Goal: Transaction & Acquisition: Purchase product/service

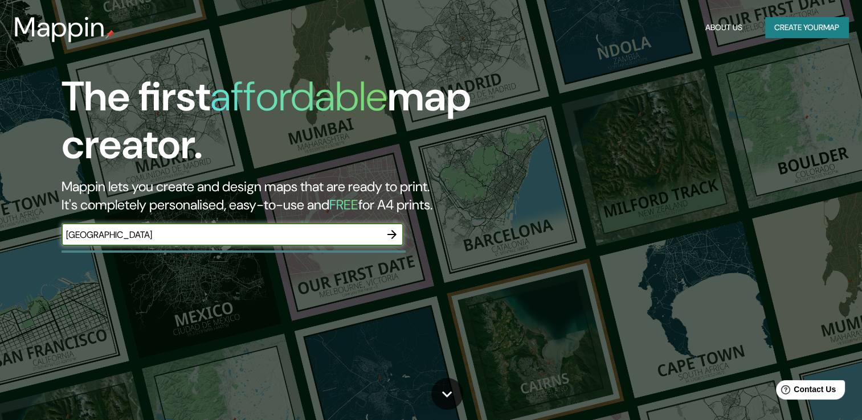
type input "Los angeles"
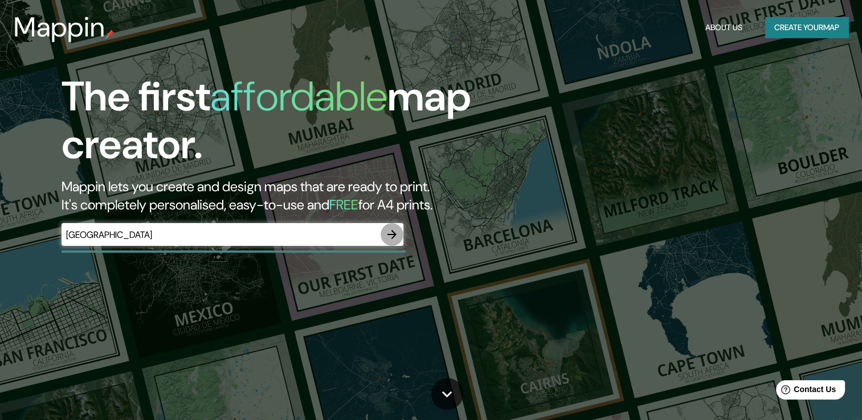
click at [388, 237] on icon "button" at bounding box center [392, 235] width 14 height 14
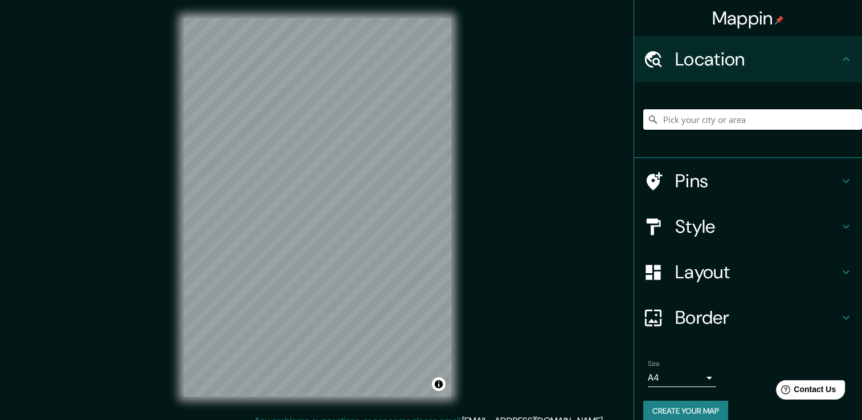
click at [747, 120] on input "Pick your city or area" at bounding box center [752, 119] width 219 height 20
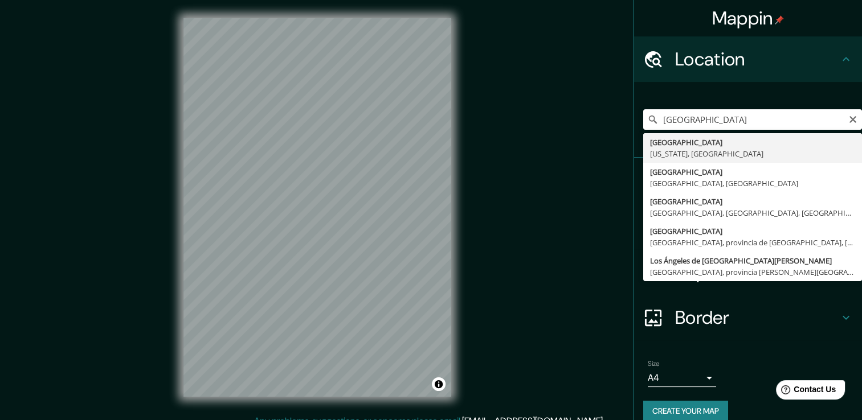
type input "Los Ángeles, California, Estados Unidos"
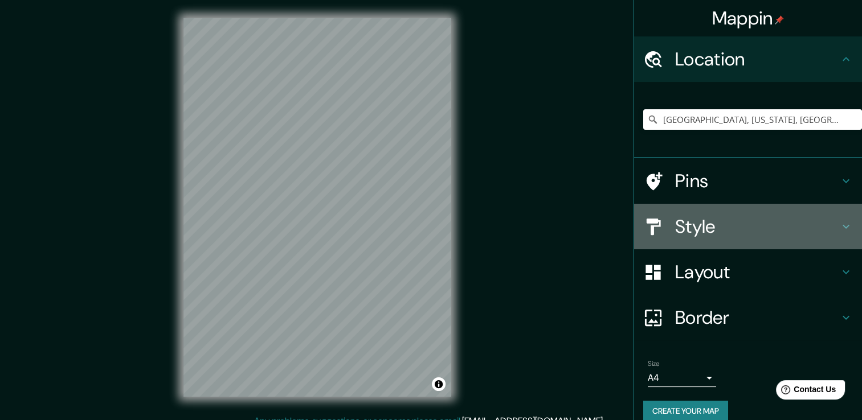
click at [830, 237] on div "Style" at bounding box center [748, 227] width 228 height 46
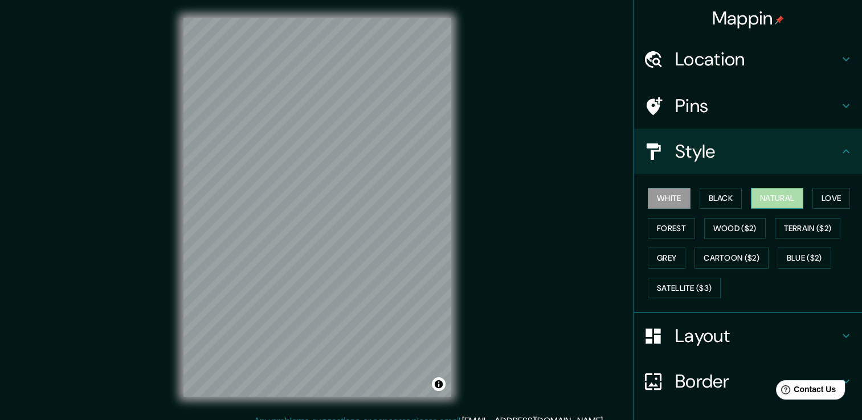
click at [761, 192] on button "Natural" at bounding box center [777, 198] width 52 height 21
click at [733, 340] on h4 "Layout" at bounding box center [757, 336] width 164 height 23
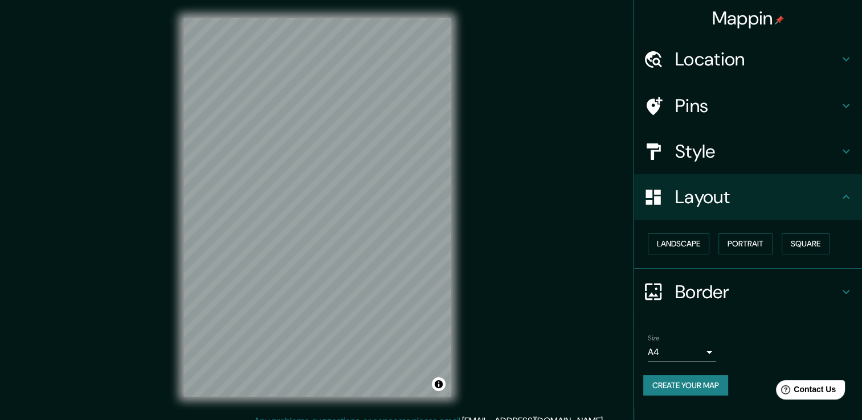
click at [679, 258] on div "Landscape Portrait Square" at bounding box center [752, 244] width 219 height 30
click at [676, 247] on button "Landscape" at bounding box center [677, 243] width 61 height 21
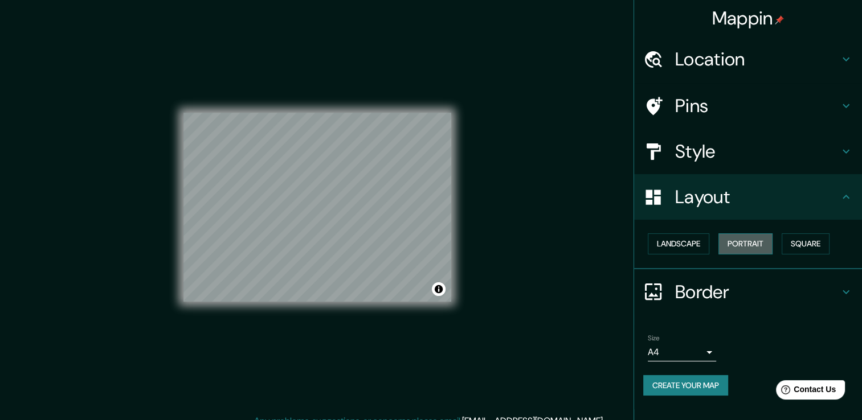
click at [724, 239] on button "Portrait" at bounding box center [745, 243] width 54 height 21
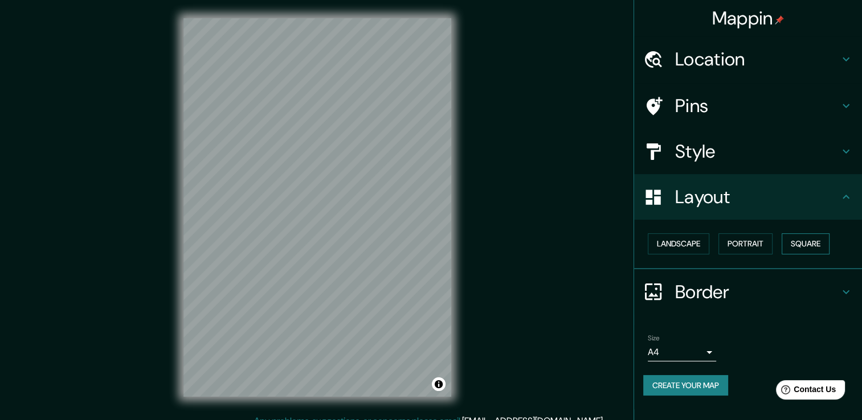
click at [802, 243] on button "Square" at bounding box center [805, 243] width 48 height 21
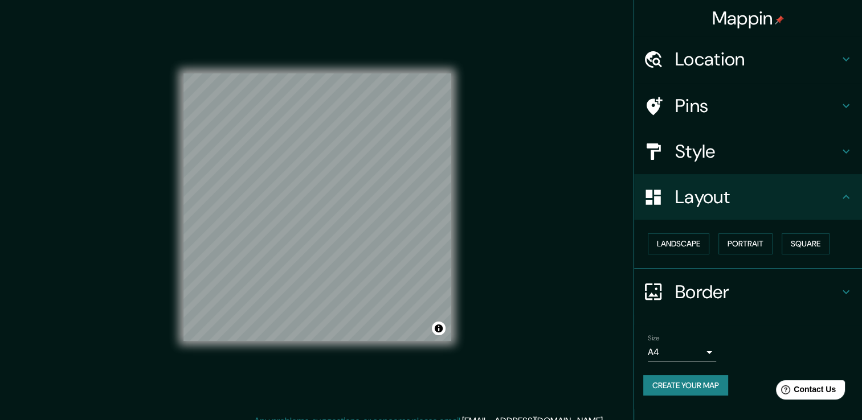
click at [581, 282] on div "Mappin Location Los Ángeles, California, Estados Unidos Pins Style Layout Lands…" at bounding box center [431, 216] width 862 height 433
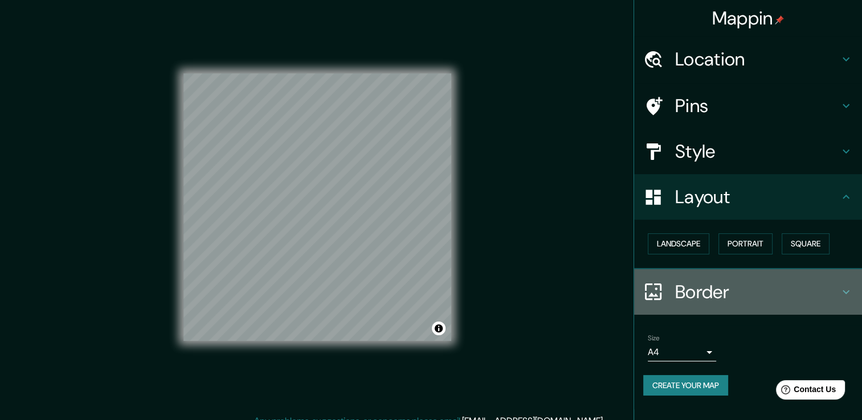
click at [810, 301] on h4 "Border" at bounding box center [757, 292] width 164 height 23
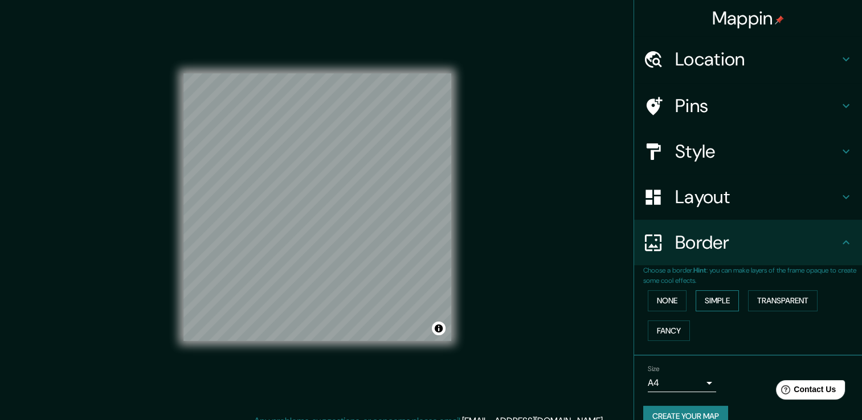
click at [695, 303] on button "Simple" at bounding box center [716, 300] width 43 height 21
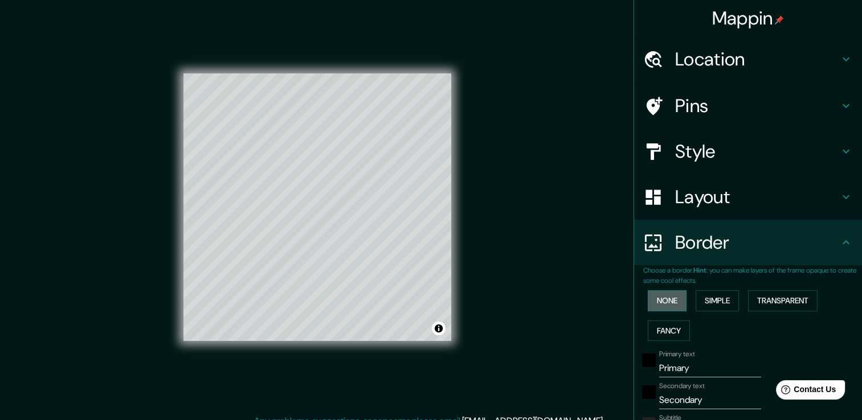
click at [670, 302] on button "None" at bounding box center [666, 300] width 39 height 21
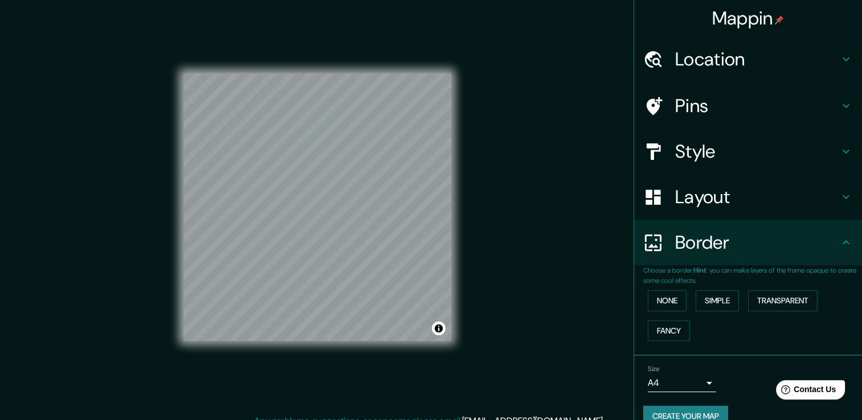
click at [814, 245] on h4 "Border" at bounding box center [757, 242] width 164 height 23
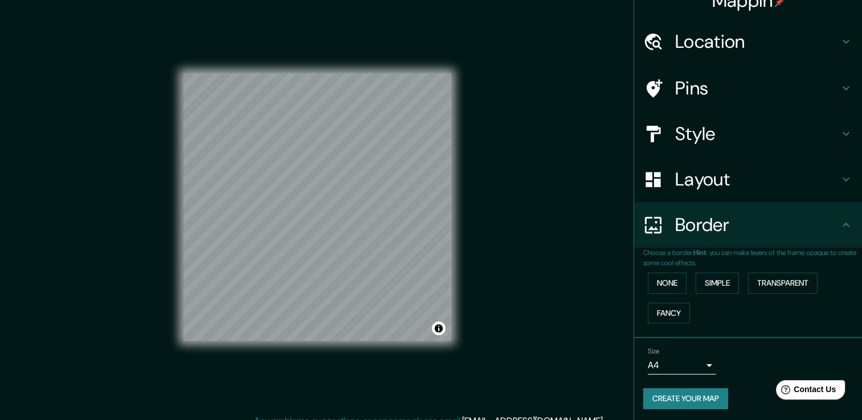
scroll to position [19, 0]
click at [698, 395] on button "Create your map" at bounding box center [685, 397] width 85 height 21
click at [764, 343] on div "Size A4 single" at bounding box center [748, 360] width 210 height 36
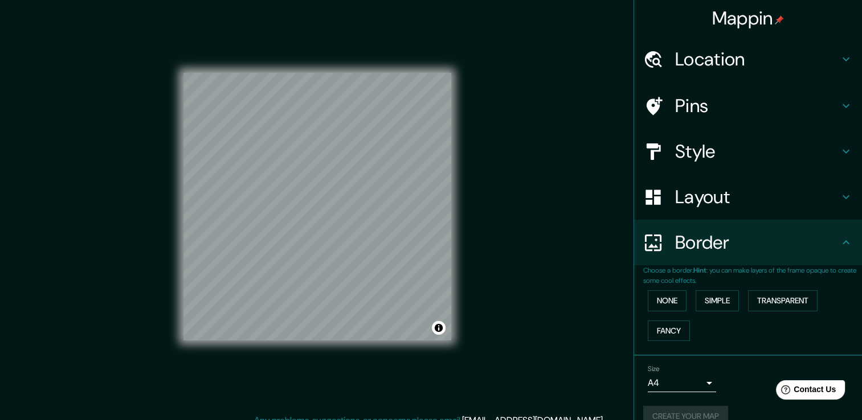
scroll to position [0, 0]
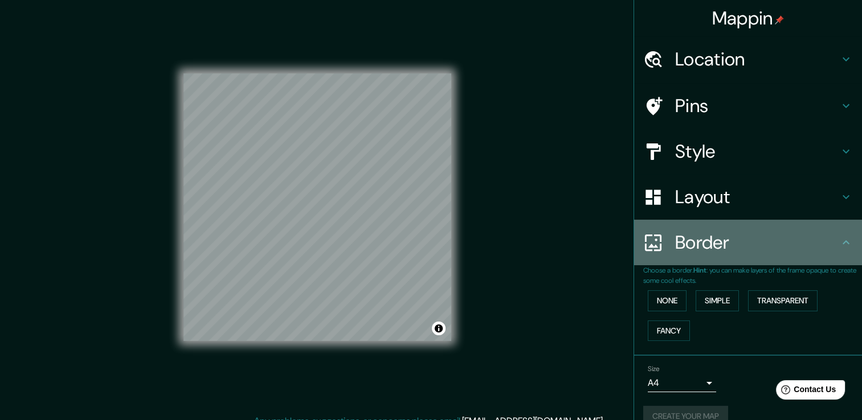
click at [818, 231] on h4 "Border" at bounding box center [757, 242] width 164 height 23
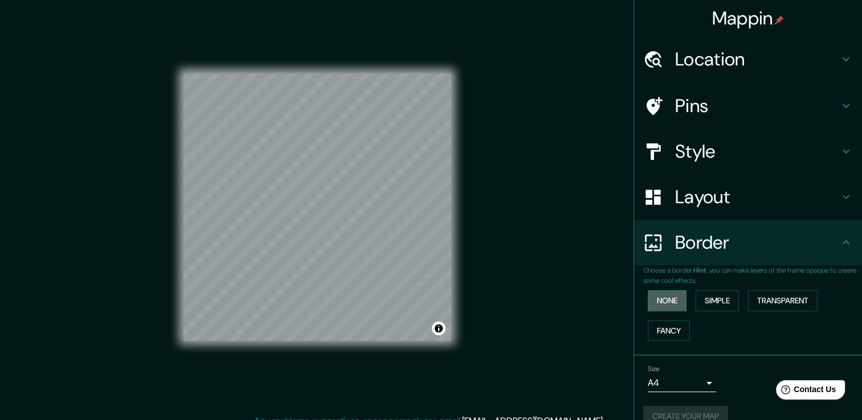
click at [657, 298] on button "None" at bounding box center [666, 300] width 39 height 21
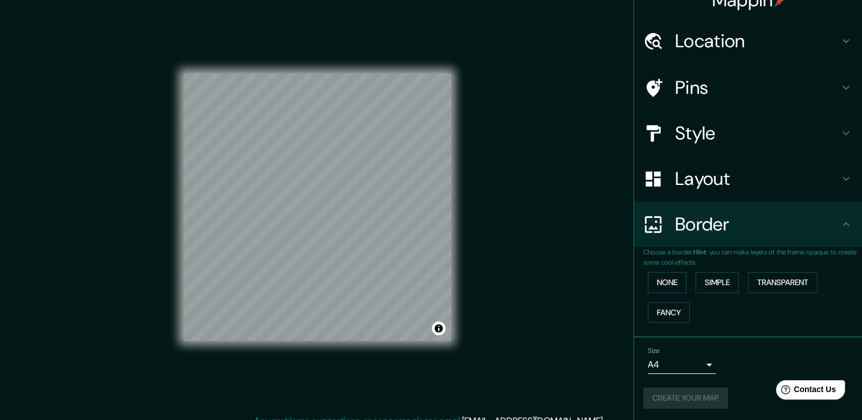
scroll to position [19, 0]
click at [705, 396] on div "Create your map" at bounding box center [748, 397] width 210 height 21
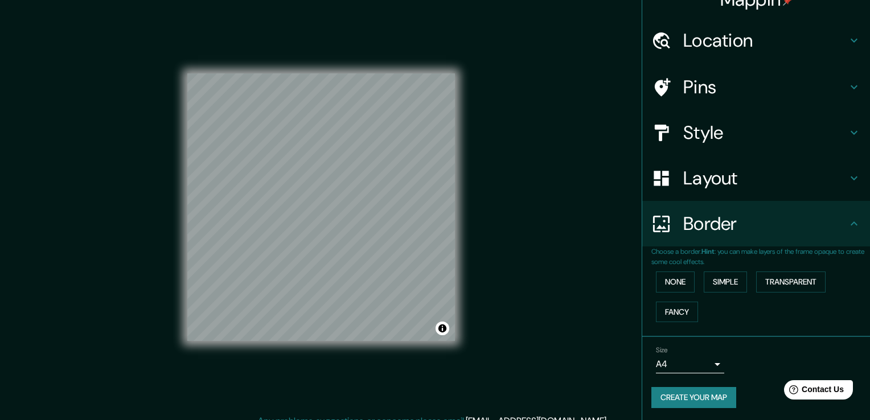
click at [692, 366] on body "Mappin Location Los Ángeles, California, Estados Unidos Pins Style Layout Borde…" at bounding box center [435, 210] width 870 height 420
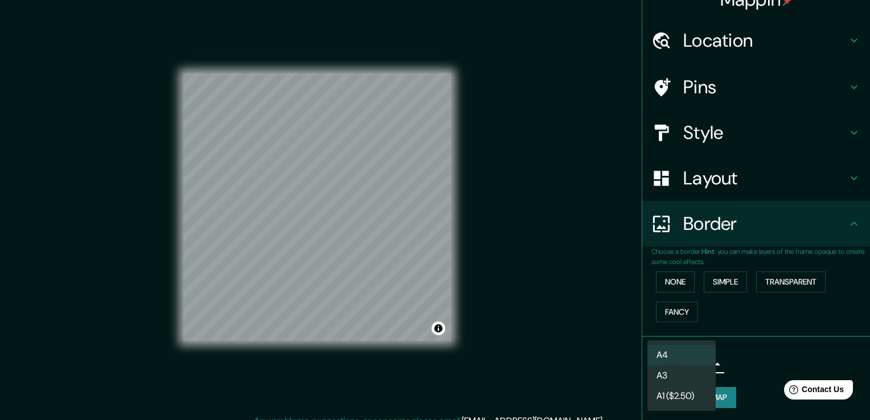
click at [749, 375] on div at bounding box center [435, 210] width 870 height 420
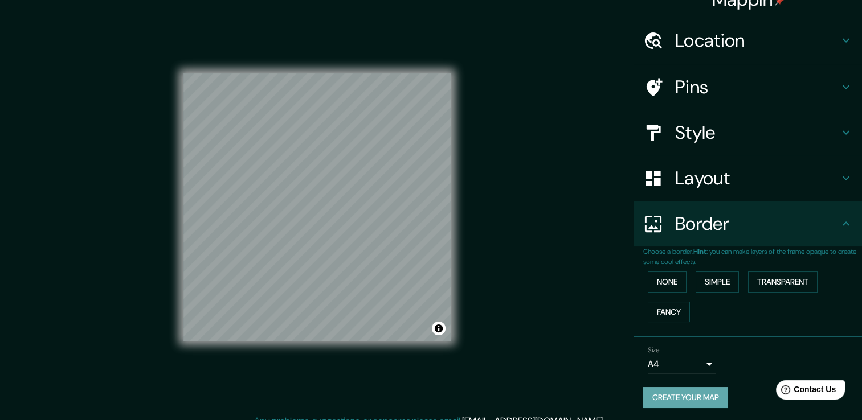
click at [709, 396] on button "Create your map" at bounding box center [685, 397] width 85 height 21
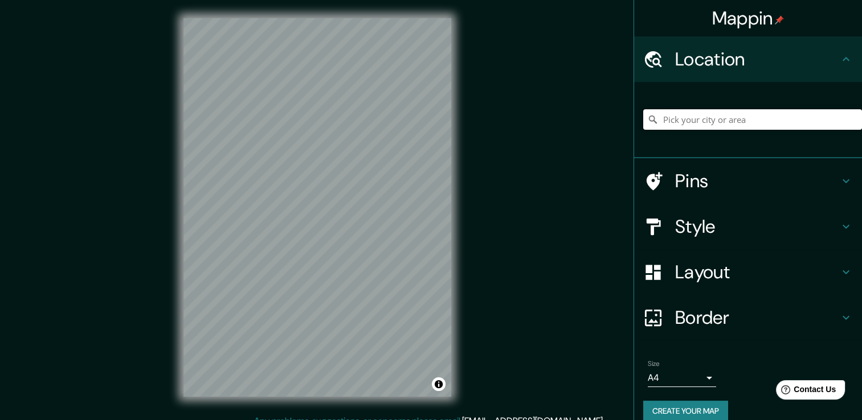
click at [698, 114] on input "Pick your city or area" at bounding box center [752, 119] width 219 height 20
type input "Los Ángeles, California, Estados Unidos"
click at [822, 264] on h4 "Layout" at bounding box center [757, 272] width 164 height 23
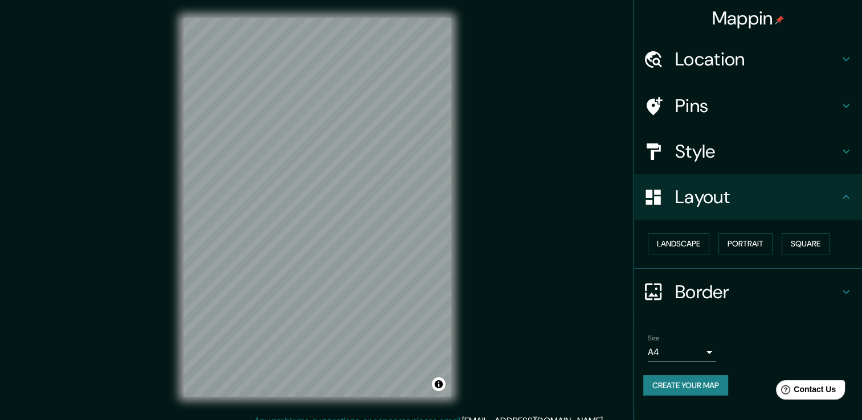
click at [843, 155] on icon at bounding box center [846, 152] width 14 height 14
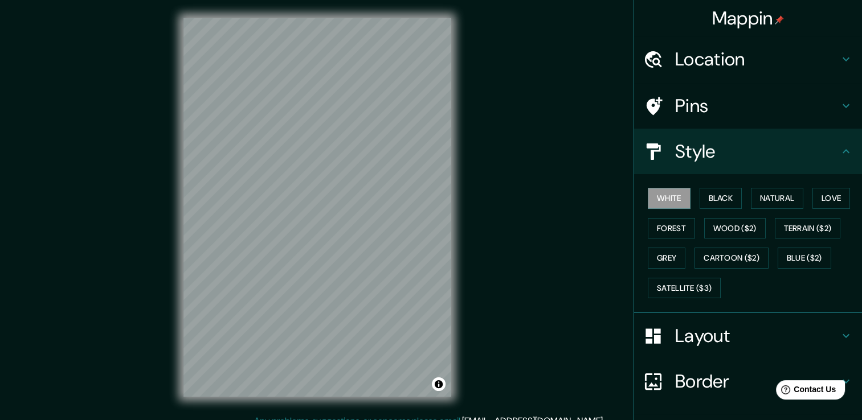
drag, startPoint x: 776, startPoint y: 202, endPoint x: 781, endPoint y: 186, distance: 16.7
click at [776, 202] on button "Natural" at bounding box center [777, 198] width 52 height 21
click at [839, 147] on icon at bounding box center [846, 152] width 14 height 14
click at [822, 147] on h4 "Style" at bounding box center [757, 151] width 164 height 23
click at [818, 340] on h4 "Layout" at bounding box center [757, 336] width 164 height 23
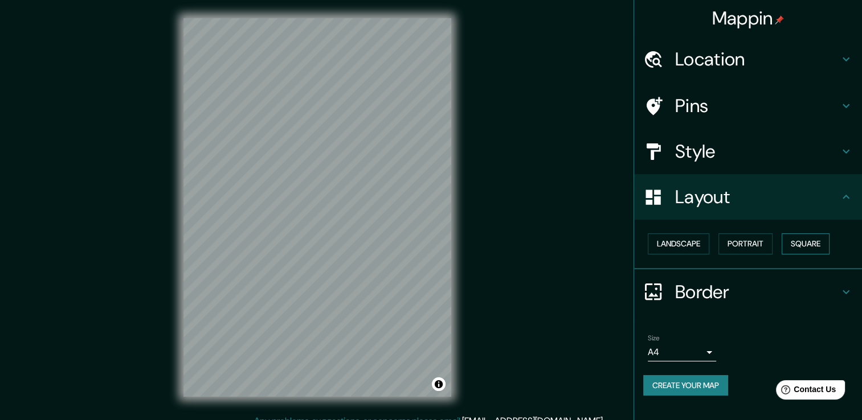
click at [798, 242] on button "Square" at bounding box center [805, 243] width 48 height 21
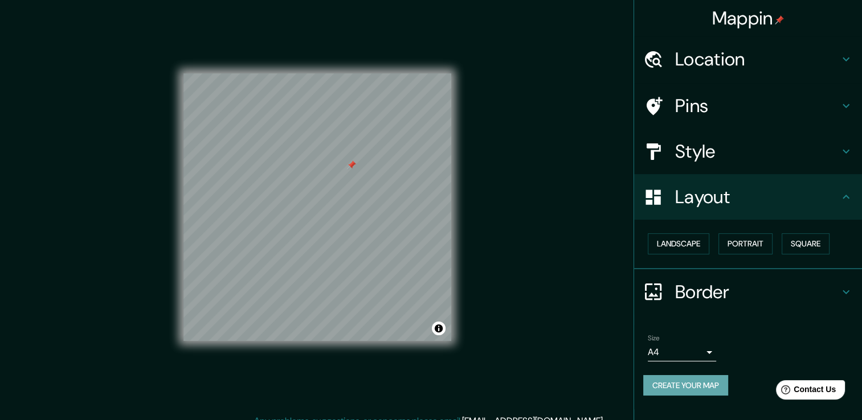
click at [669, 390] on button "Create your map" at bounding box center [685, 385] width 85 height 21
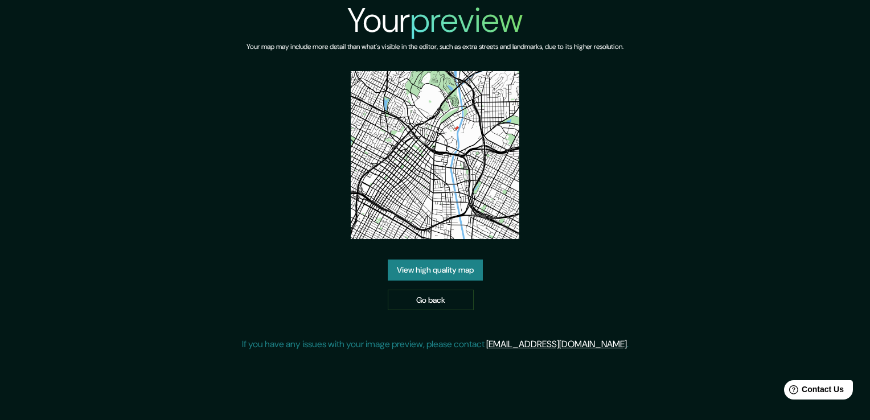
click at [435, 269] on link "View high quality map" at bounding box center [435, 270] width 95 height 21
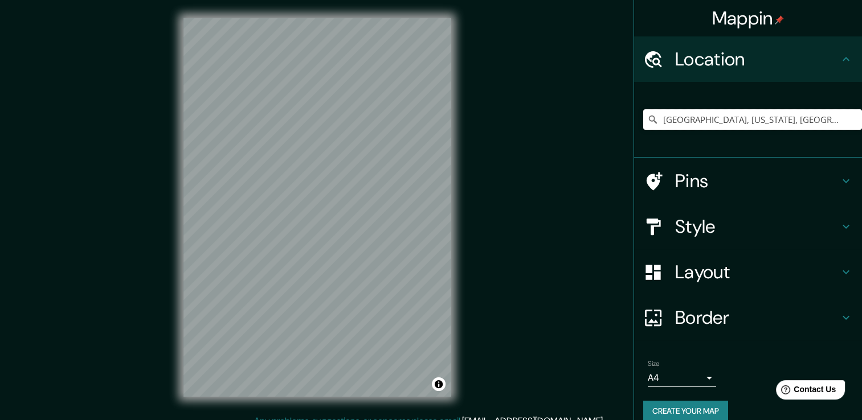
click at [813, 117] on input "[GEOGRAPHIC_DATA], [US_STATE], [GEOGRAPHIC_DATA]" at bounding box center [752, 119] width 219 height 20
click at [643, 118] on input "Los Ángeles, California, Estados Unidos" at bounding box center [752, 119] width 219 height 20
drag, startPoint x: 822, startPoint y: 116, endPoint x: 702, endPoint y: 117, distance: 119.6
click at [702, 117] on input "Los Ángeles, California, Estados Unidos" at bounding box center [752, 119] width 219 height 20
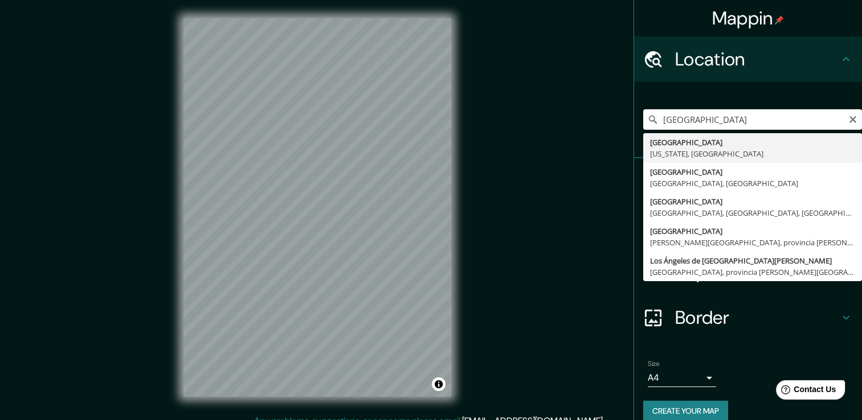
type input "Los Ángeles, California, Estados Unidos"
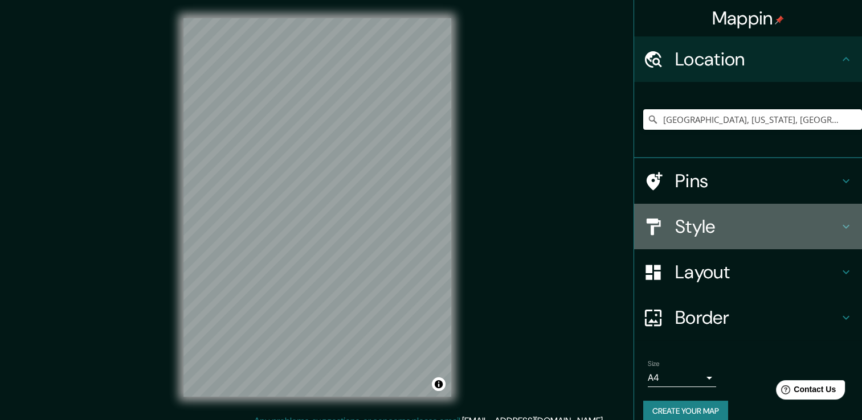
click at [826, 236] on h4 "Style" at bounding box center [757, 226] width 164 height 23
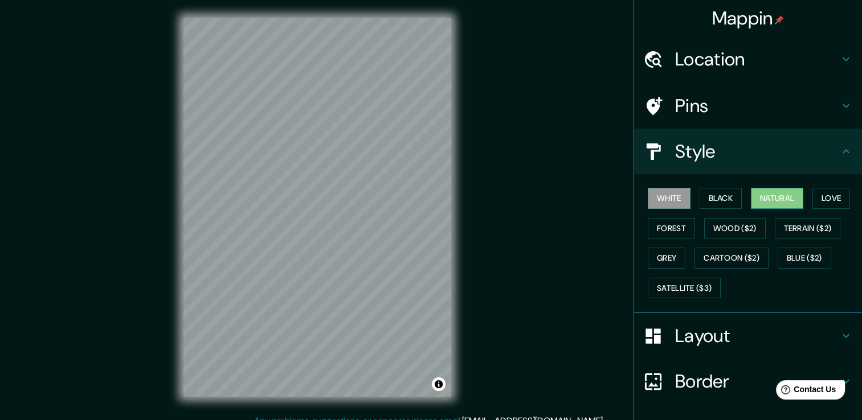
click at [777, 200] on button "Natural" at bounding box center [777, 198] width 52 height 21
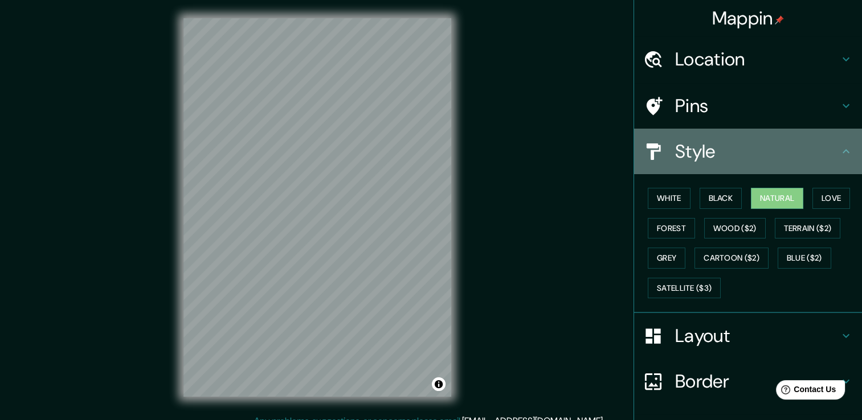
click at [823, 155] on h4 "Style" at bounding box center [757, 151] width 164 height 23
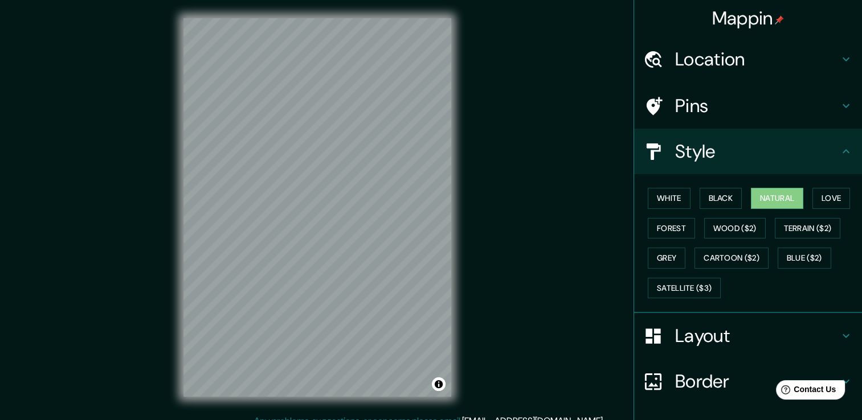
click at [818, 337] on h4 "Layout" at bounding box center [757, 336] width 164 height 23
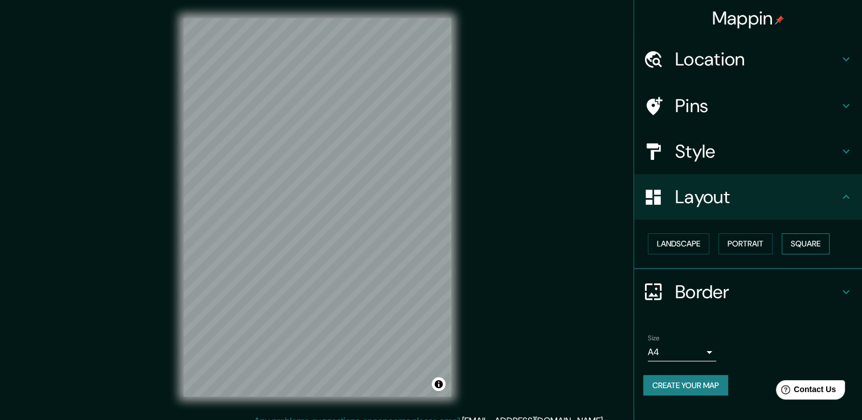
click at [797, 248] on button "Square" at bounding box center [805, 243] width 48 height 21
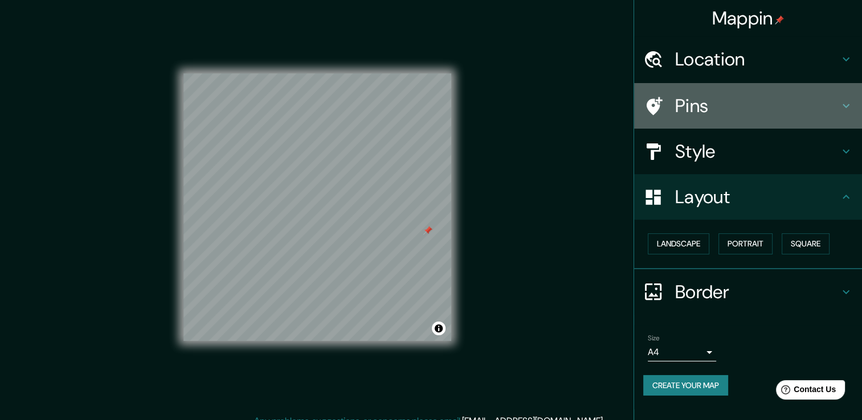
click at [777, 102] on h4 "Pins" at bounding box center [757, 106] width 164 height 23
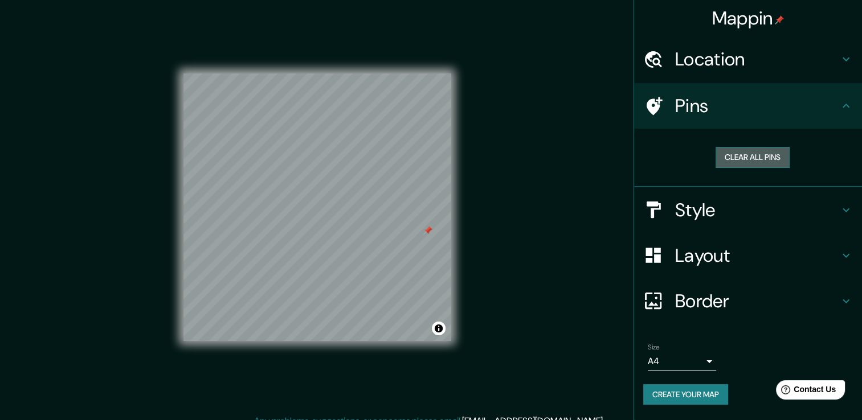
click at [744, 154] on button "Clear all pins" at bounding box center [752, 157] width 74 height 21
click at [835, 115] on h4 "Pins" at bounding box center [757, 106] width 164 height 23
click at [690, 396] on button "Create your map" at bounding box center [685, 394] width 85 height 21
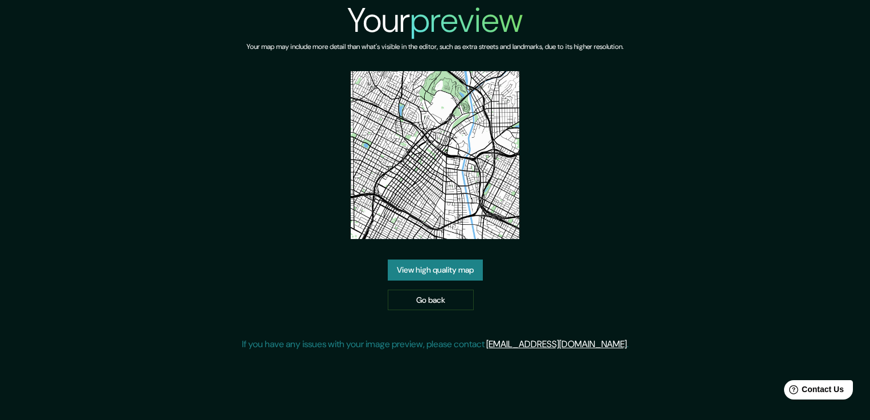
click at [430, 265] on link "View high quality map" at bounding box center [435, 270] width 95 height 21
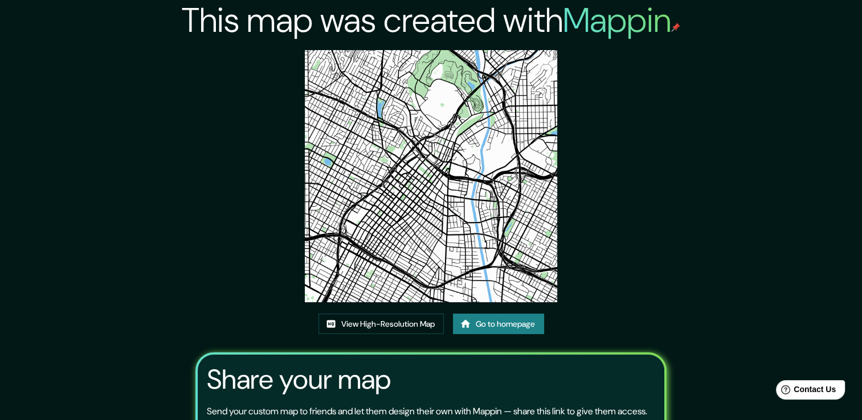
click at [473, 323] on link "Go to homepage" at bounding box center [498, 324] width 91 height 21
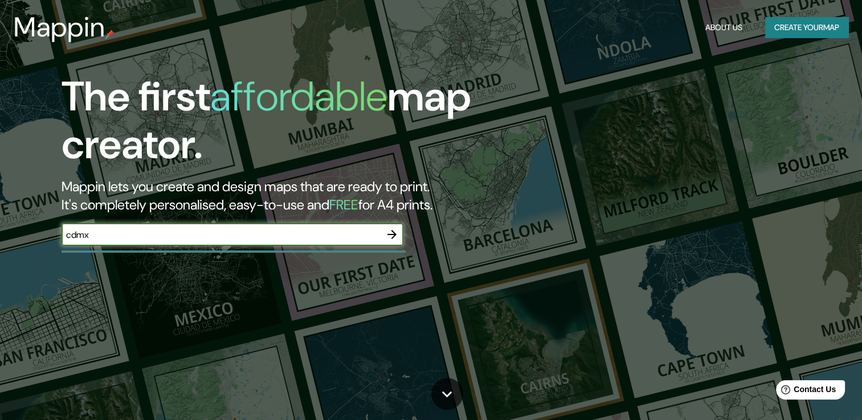
type input "cdmx"
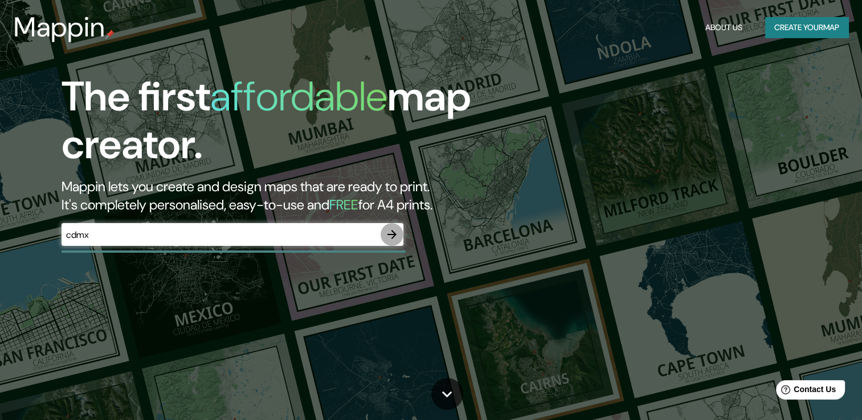
click at [385, 232] on icon "button" at bounding box center [392, 235] width 14 height 14
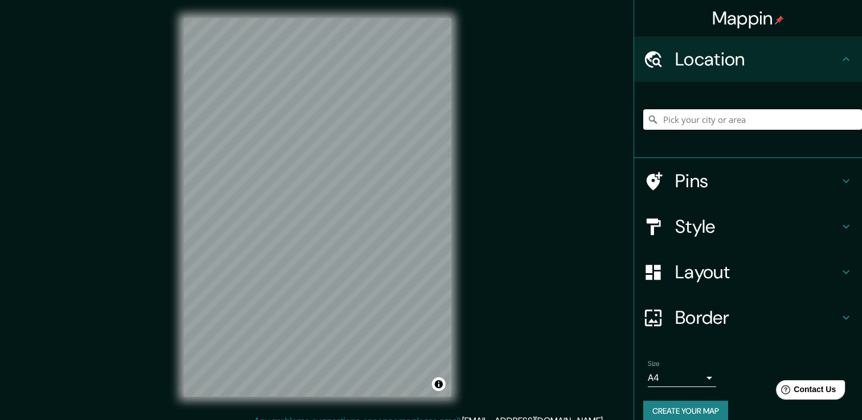
click at [699, 117] on input "Pick your city or area" at bounding box center [752, 119] width 219 height 20
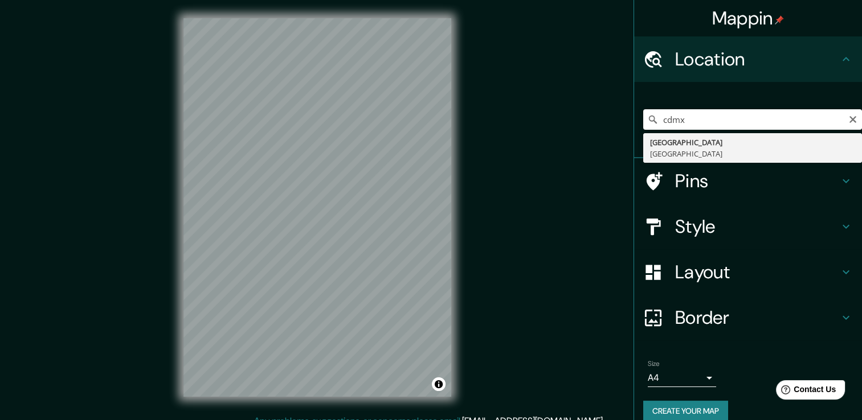
type input "[GEOGRAPHIC_DATA], [GEOGRAPHIC_DATA]"
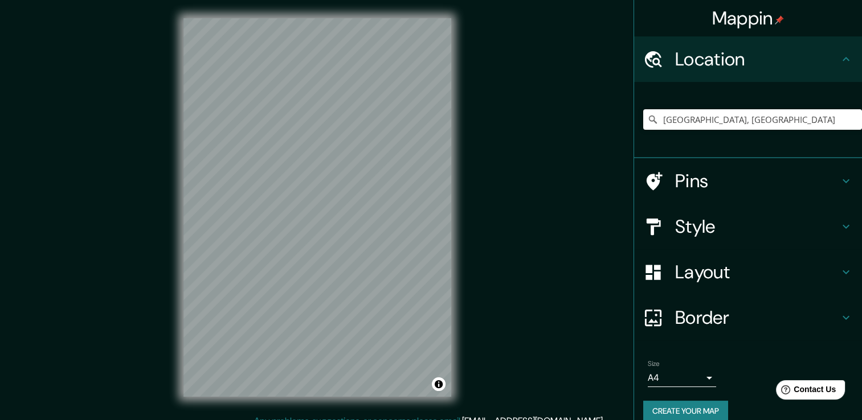
click at [829, 235] on h4 "Style" at bounding box center [757, 226] width 164 height 23
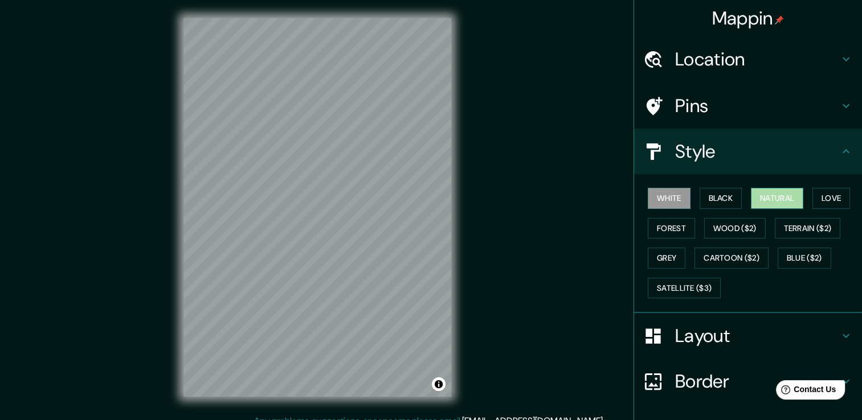
click at [784, 197] on button "Natural" at bounding box center [777, 198] width 52 height 21
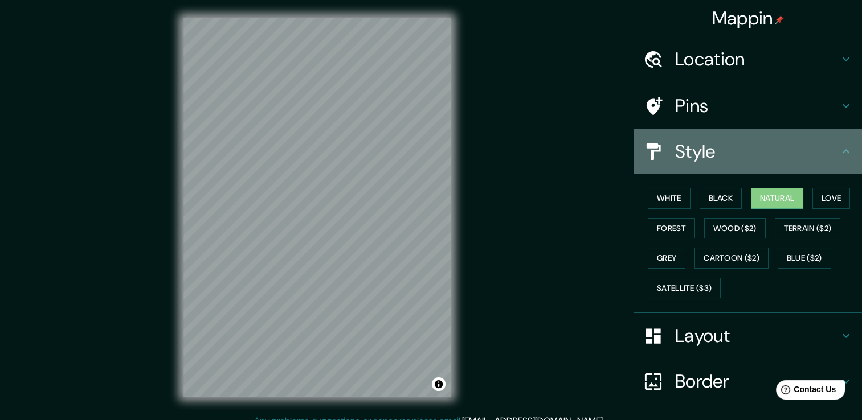
click at [830, 162] on div "Style" at bounding box center [748, 152] width 228 height 46
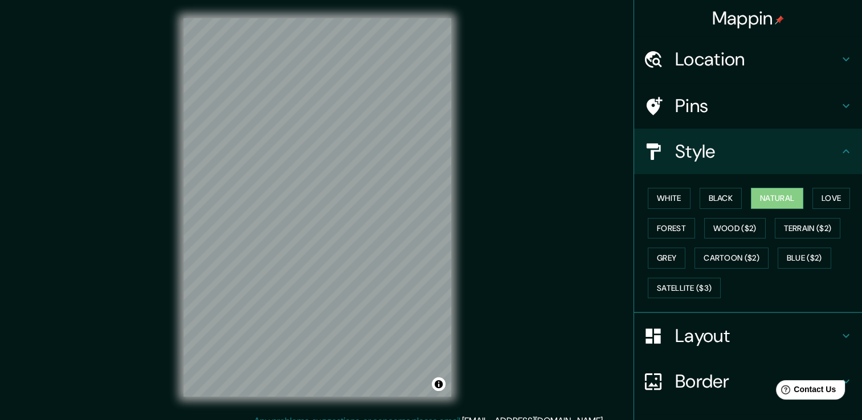
drag, startPoint x: 564, startPoint y: 147, endPoint x: 458, endPoint y: 202, distance: 118.7
click at [558, 212] on div "Mappin Location [GEOGRAPHIC_DATA], [GEOGRAPHIC_DATA] Pins Style White Black Nat…" at bounding box center [431, 216] width 862 height 433
click at [727, 256] on button "Cartoon ($2)" at bounding box center [731, 258] width 74 height 21
click at [780, 203] on button "Natural" at bounding box center [777, 198] width 52 height 21
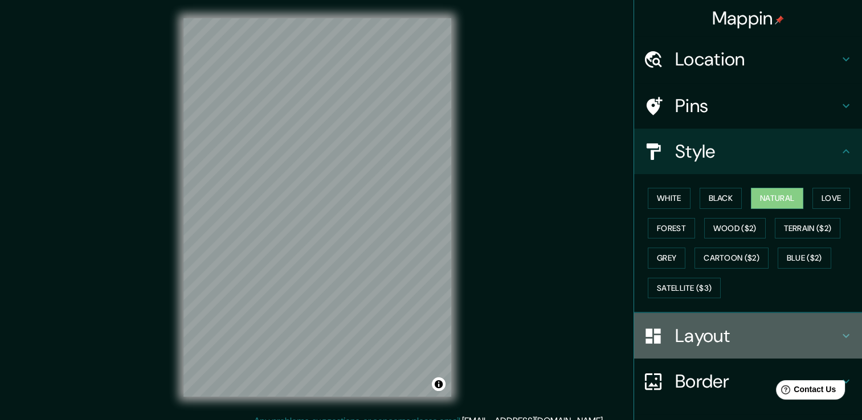
click at [727, 338] on h4 "Layout" at bounding box center [757, 336] width 164 height 23
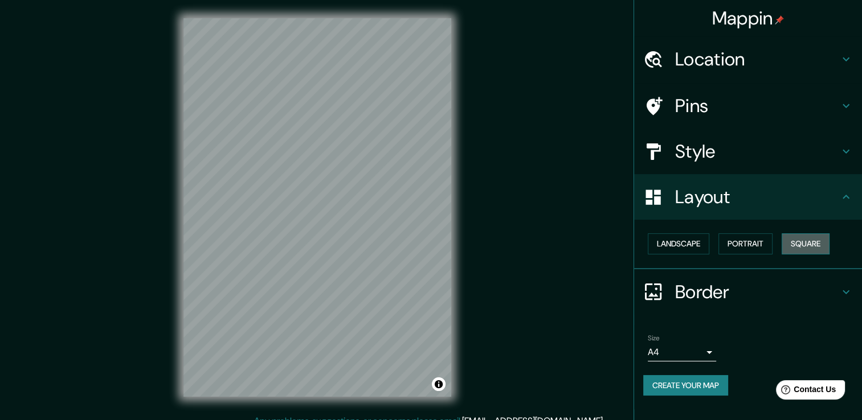
click at [807, 240] on button "Square" at bounding box center [805, 243] width 48 height 21
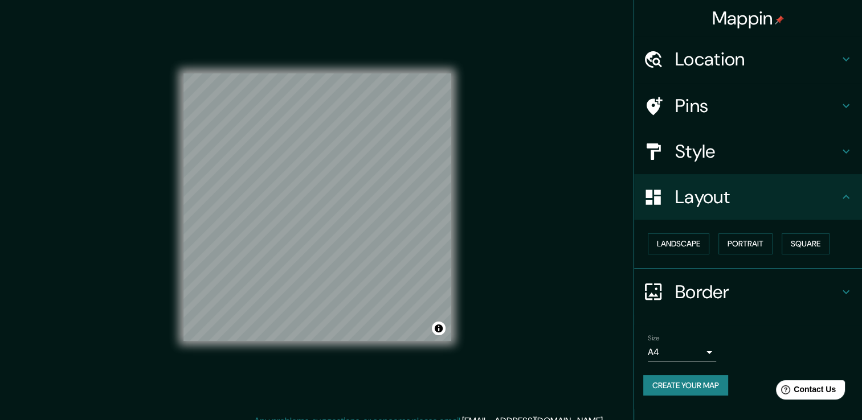
click at [843, 153] on icon at bounding box center [846, 152] width 14 height 14
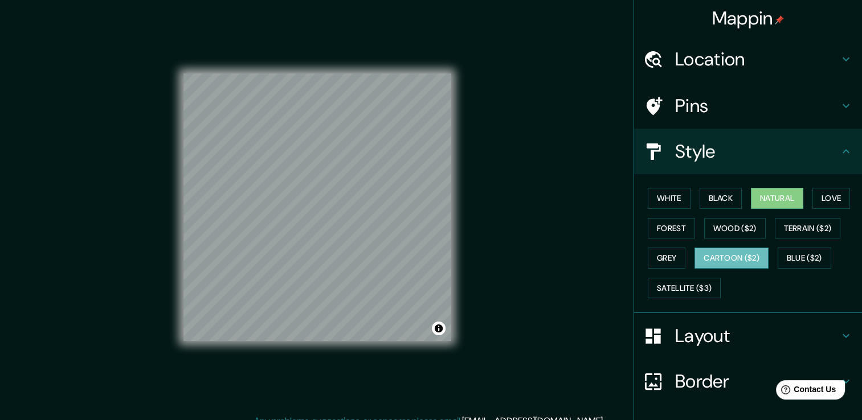
click at [724, 250] on button "Cartoon ($2)" at bounding box center [731, 258] width 74 height 21
click at [685, 294] on button "Satellite ($3)" at bounding box center [683, 288] width 73 height 21
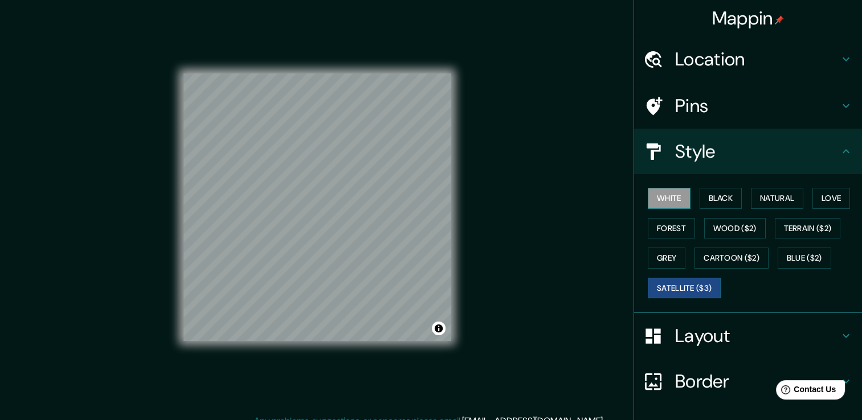
click at [658, 198] on button "White" at bounding box center [668, 198] width 43 height 21
click at [660, 229] on button "Forest" at bounding box center [670, 228] width 47 height 21
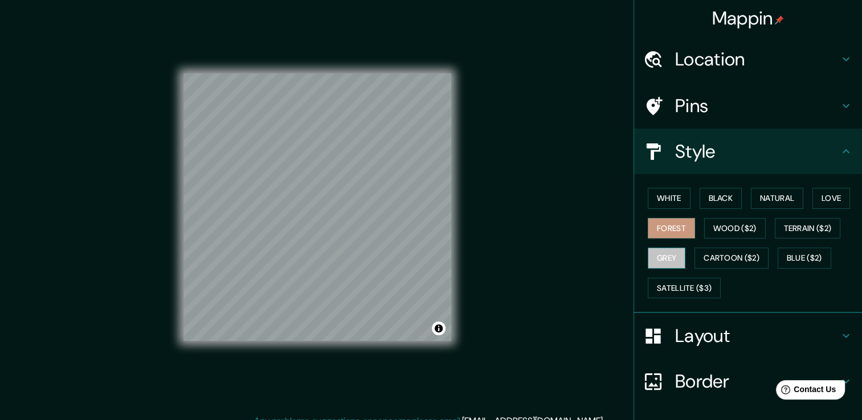
click at [658, 248] on button "Grey" at bounding box center [666, 258] width 38 height 21
click at [717, 224] on button "Wood ($2)" at bounding box center [734, 228] width 61 height 21
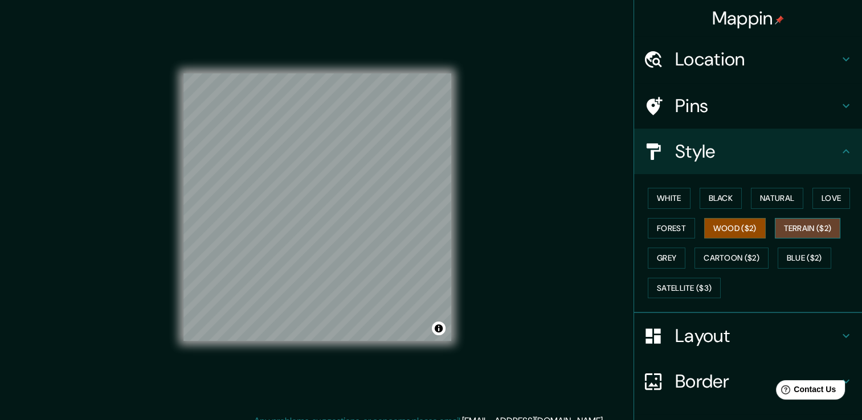
click at [810, 227] on button "Terrain ($2)" at bounding box center [807, 228] width 66 height 21
click at [772, 204] on button "Natural" at bounding box center [777, 198] width 52 height 21
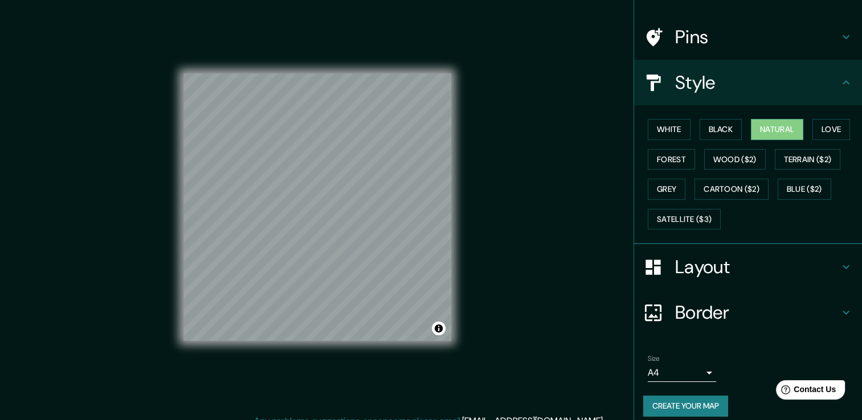
scroll to position [77, 0]
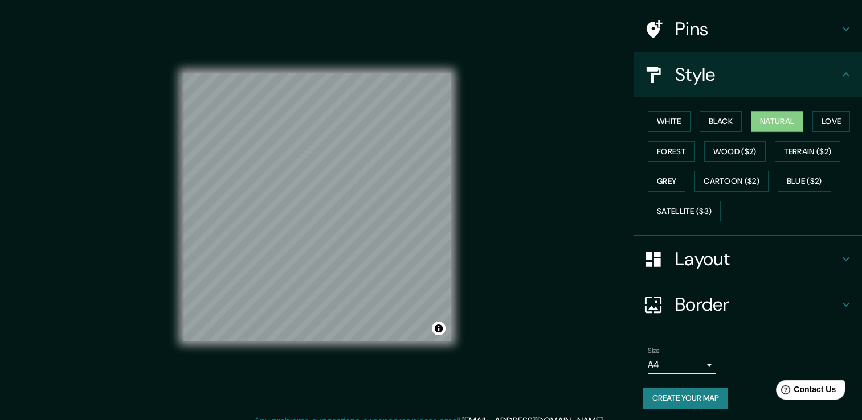
click at [720, 26] on h4 "Pins" at bounding box center [757, 29] width 164 height 23
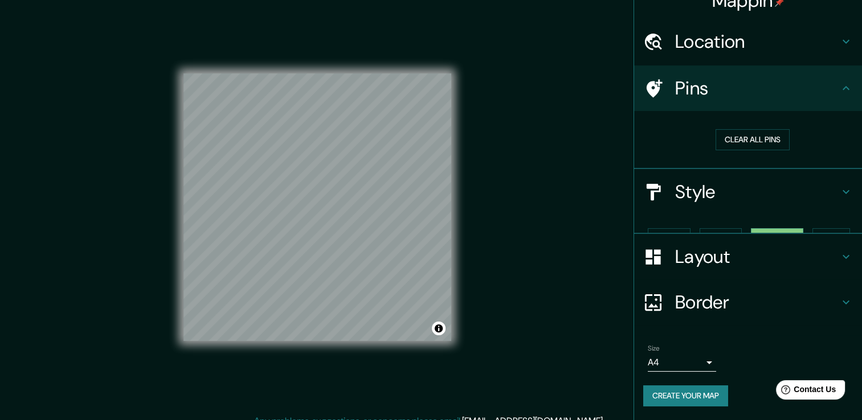
scroll to position [0, 0]
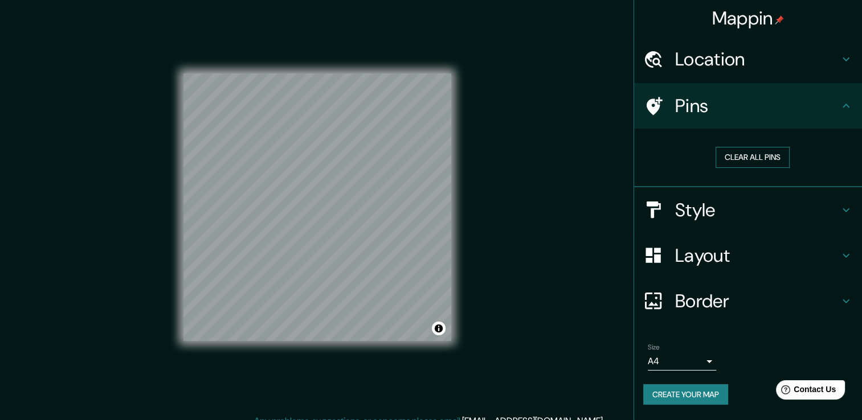
click at [733, 164] on button "Clear all pins" at bounding box center [752, 157] width 74 height 21
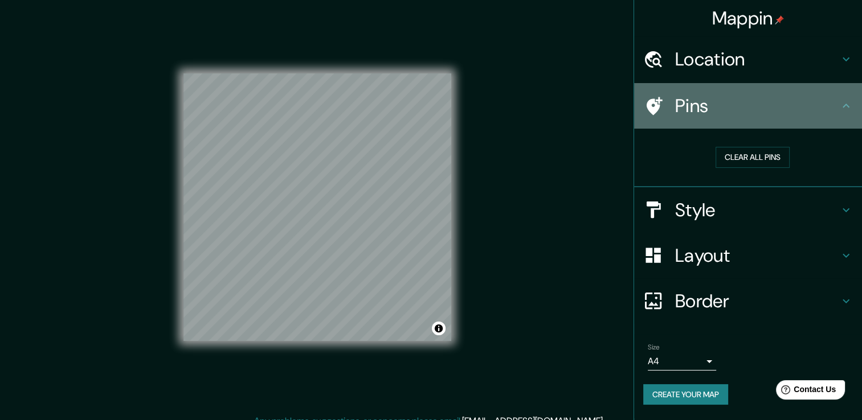
click at [804, 105] on h4 "Pins" at bounding box center [757, 106] width 164 height 23
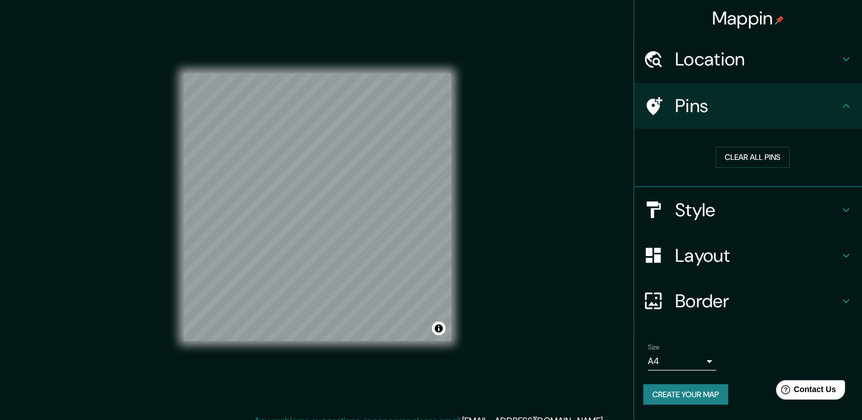
click at [679, 396] on button "Create your map" at bounding box center [685, 394] width 85 height 21
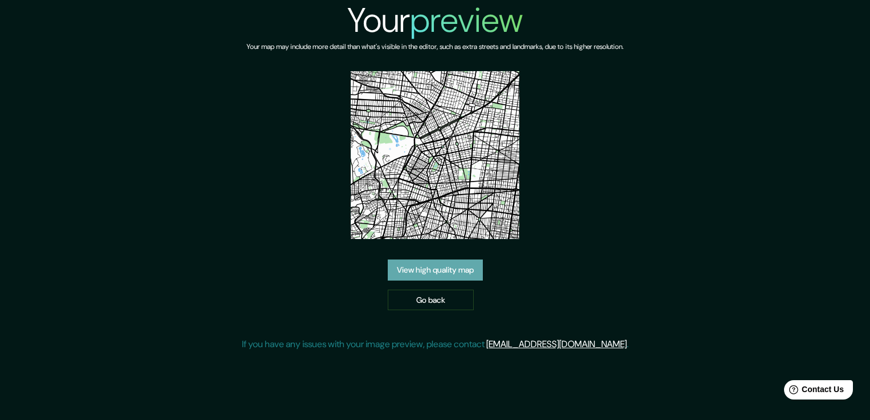
click at [455, 261] on link "View high quality map" at bounding box center [435, 270] width 95 height 21
